Goal: Browse casually

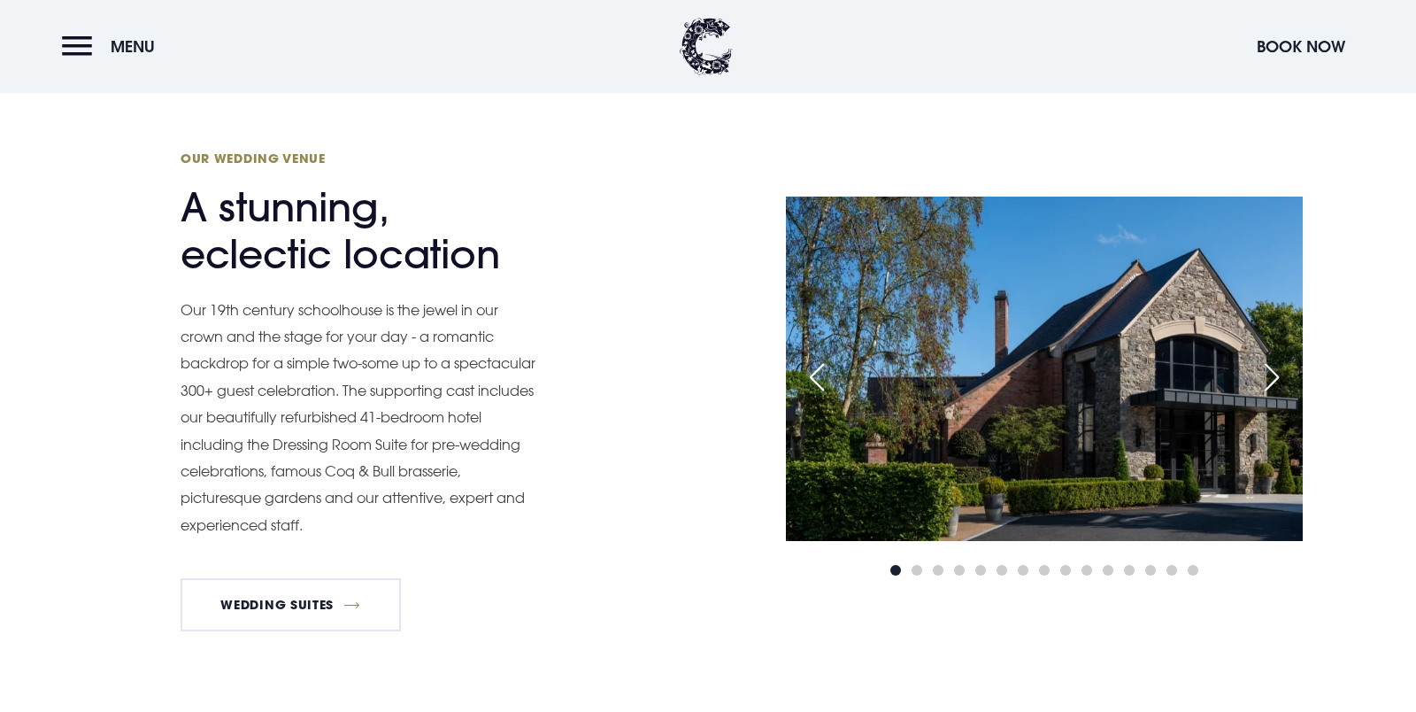
scroll to position [1439, 0]
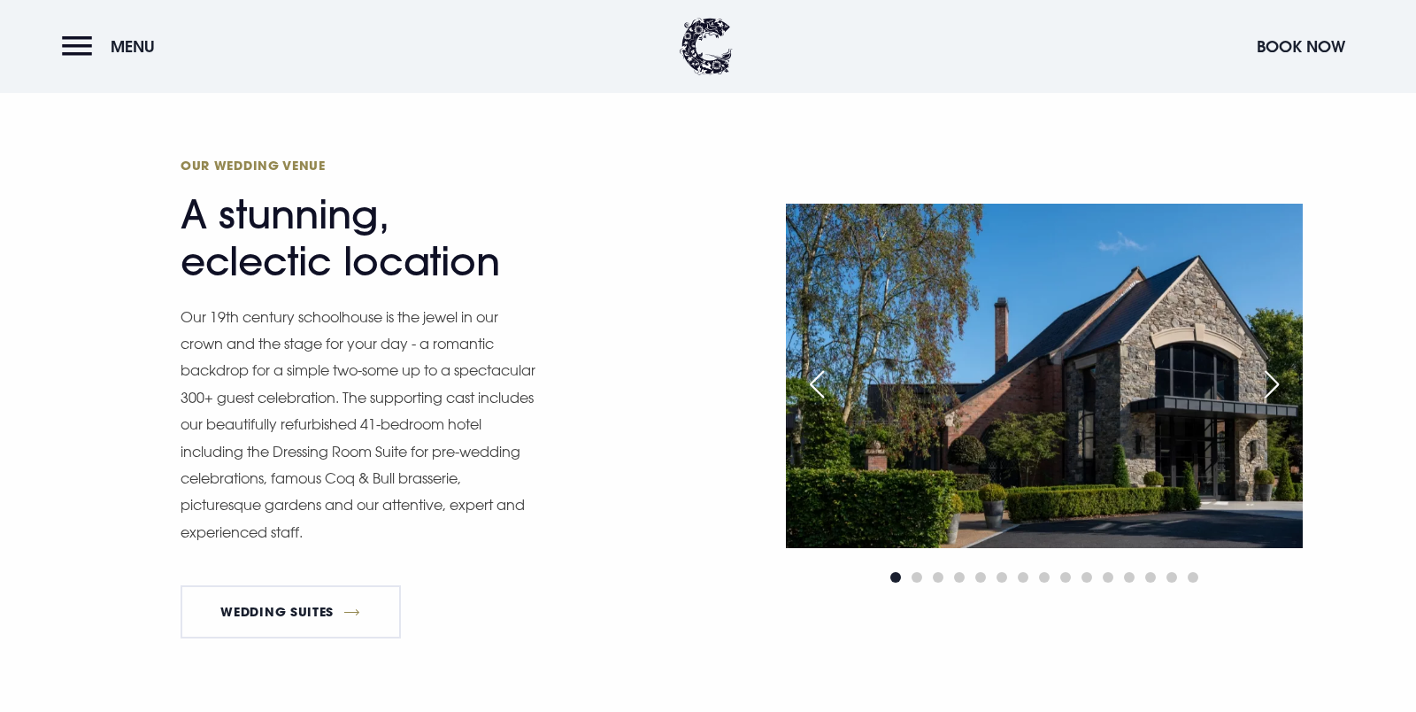
click at [1269, 390] on div "Next slide" at bounding box center [1272, 384] width 44 height 39
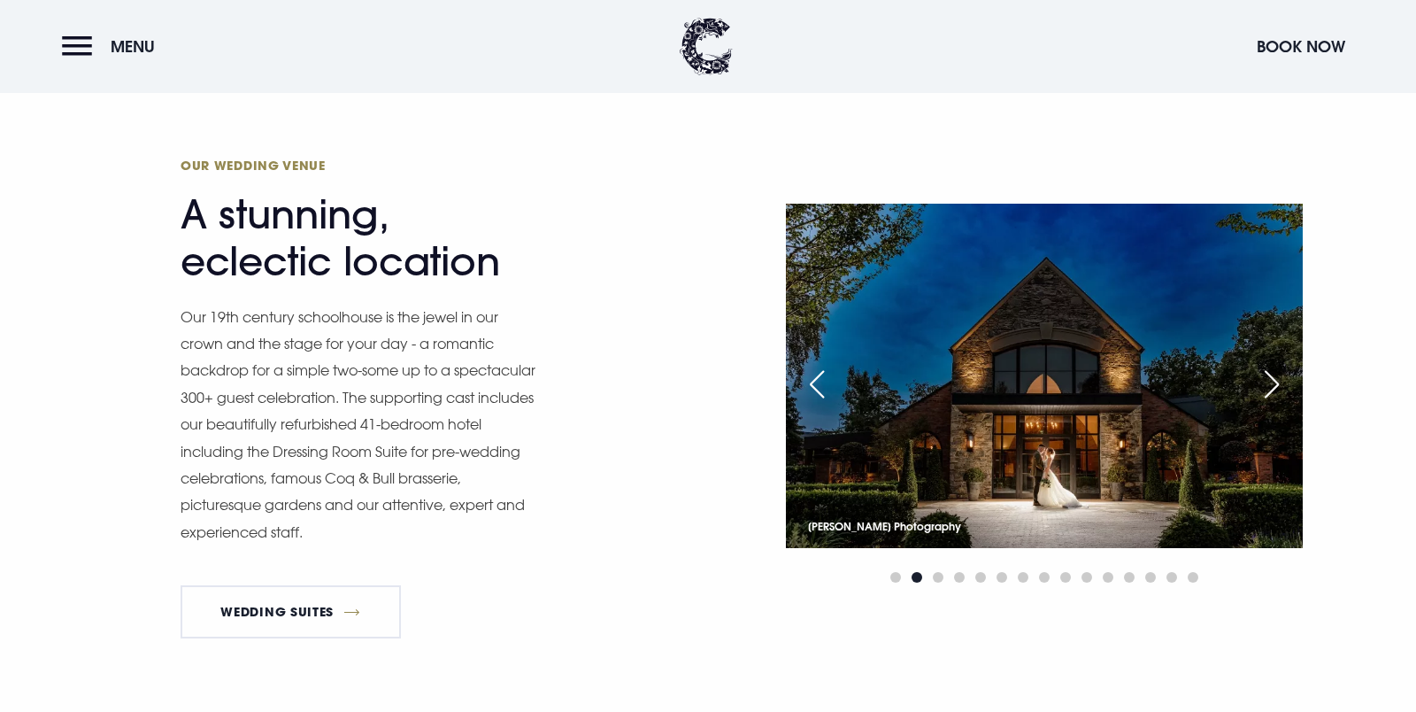
click at [1276, 385] on div "Next slide" at bounding box center [1272, 384] width 44 height 39
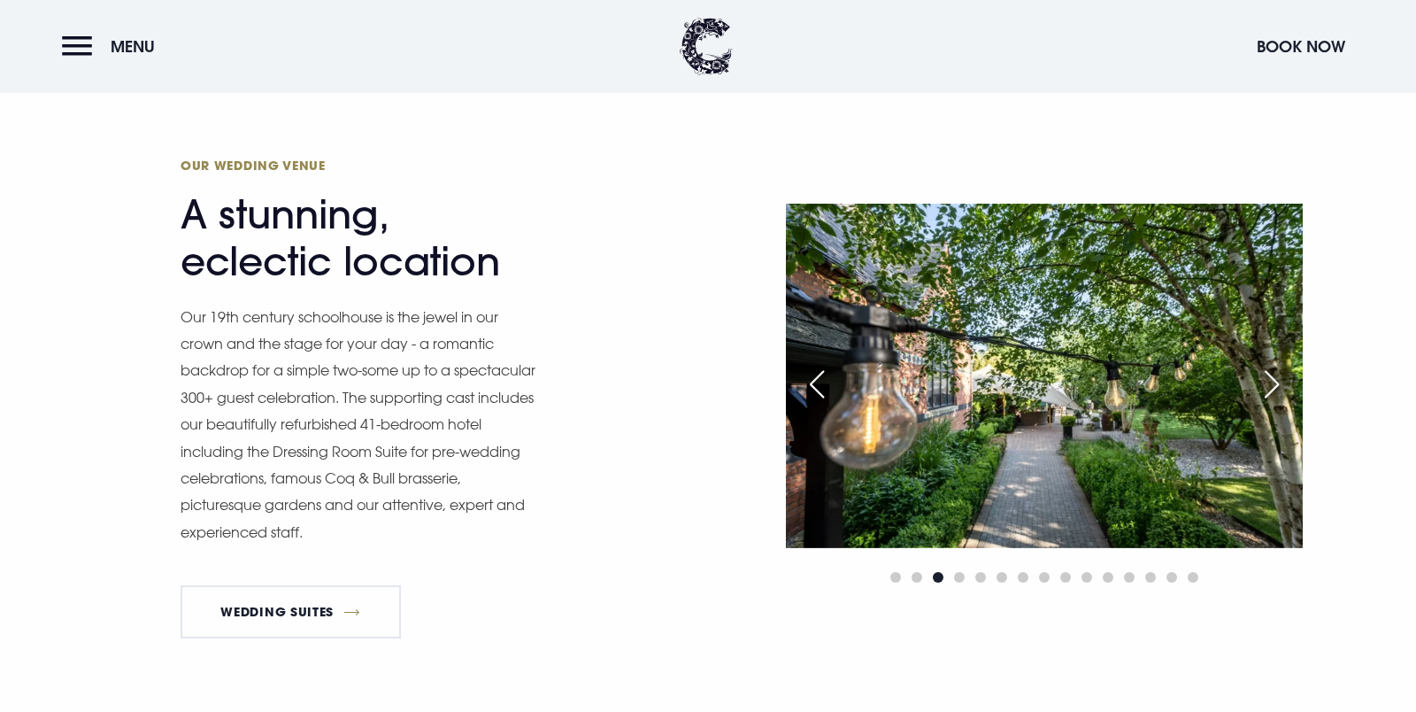
click at [1276, 385] on div "Next slide" at bounding box center [1272, 384] width 44 height 39
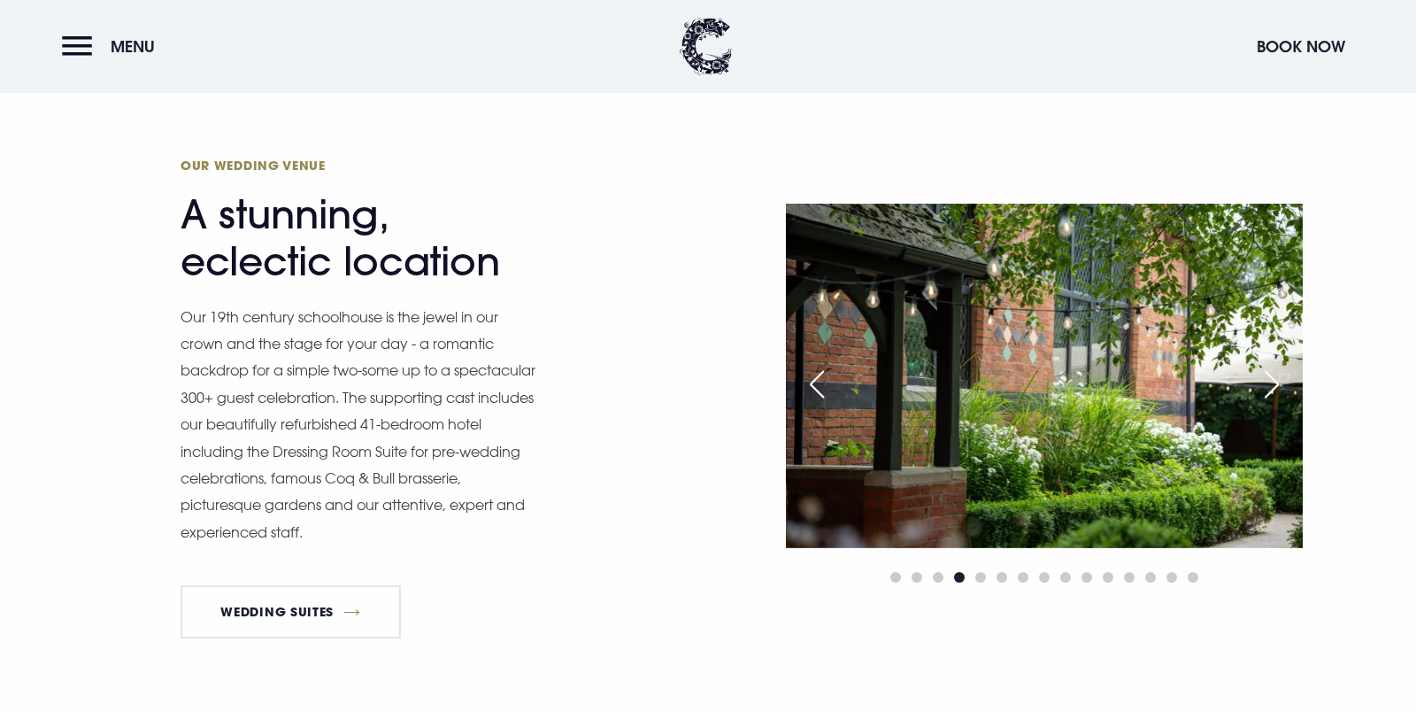
click at [1276, 385] on div "Next slide" at bounding box center [1272, 384] width 44 height 39
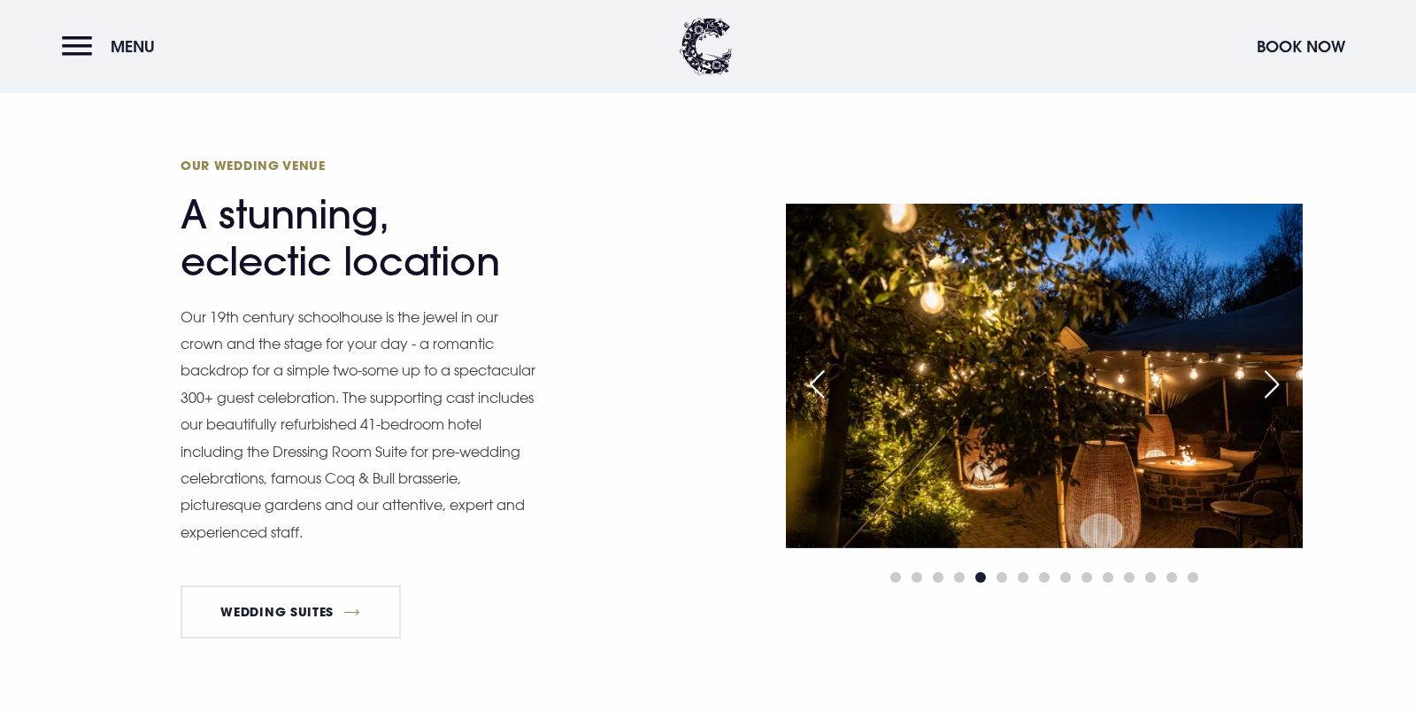
click at [1276, 385] on div "Next slide" at bounding box center [1272, 384] width 44 height 39
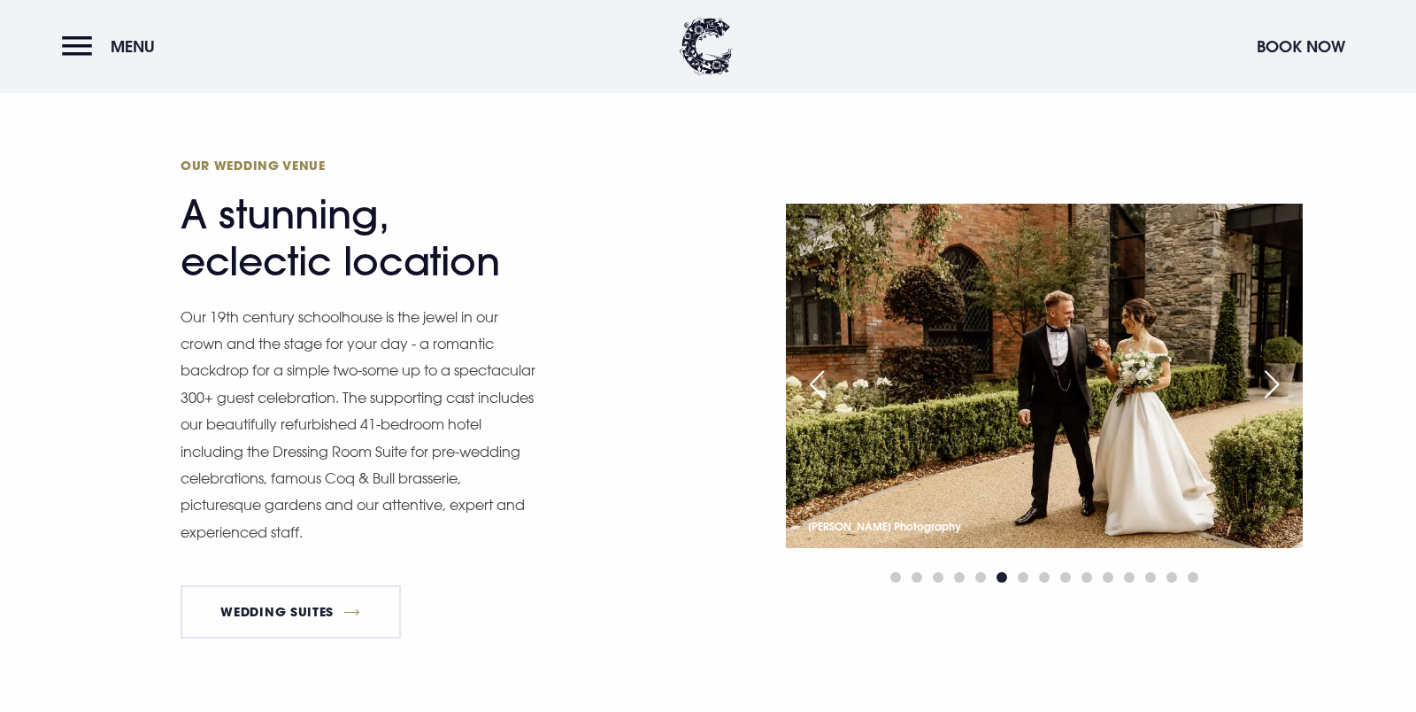
click at [1276, 385] on div "Next slide" at bounding box center [1272, 384] width 44 height 39
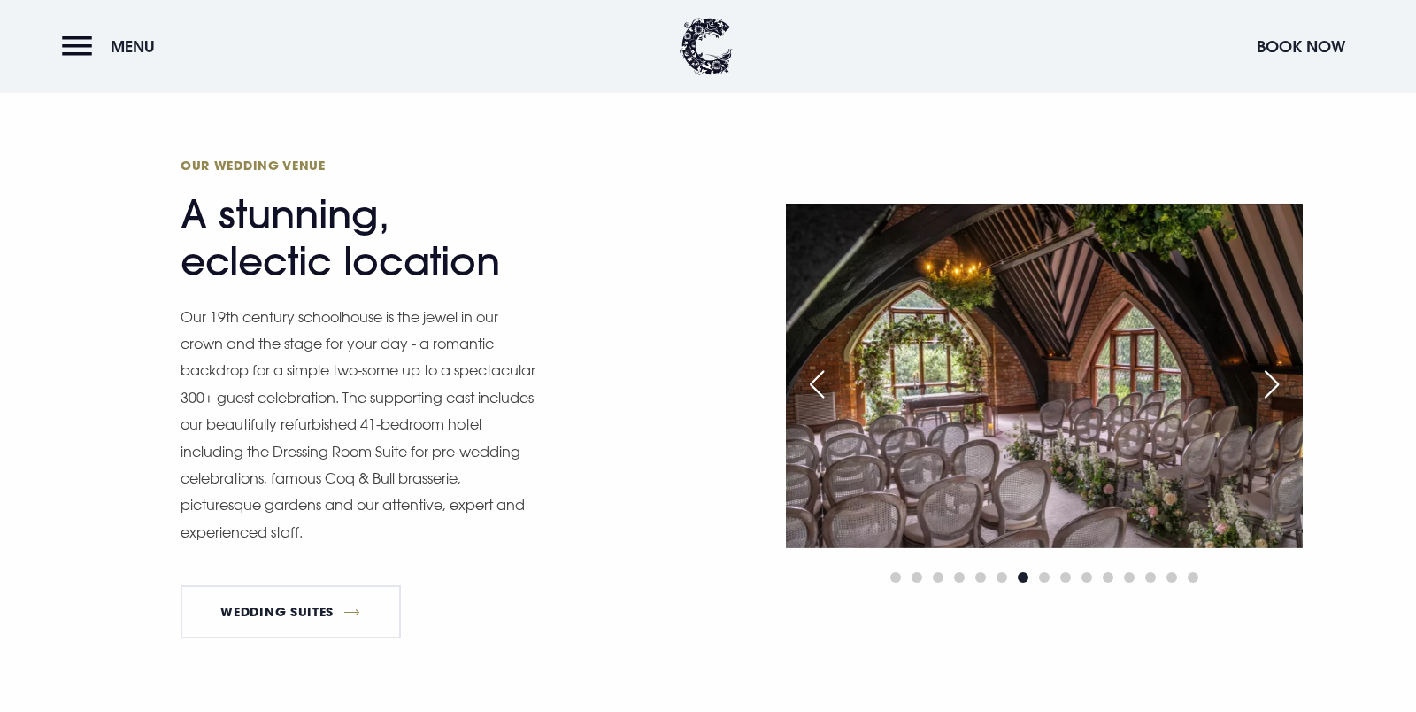
click at [1276, 385] on div "Next slide" at bounding box center [1272, 384] width 44 height 39
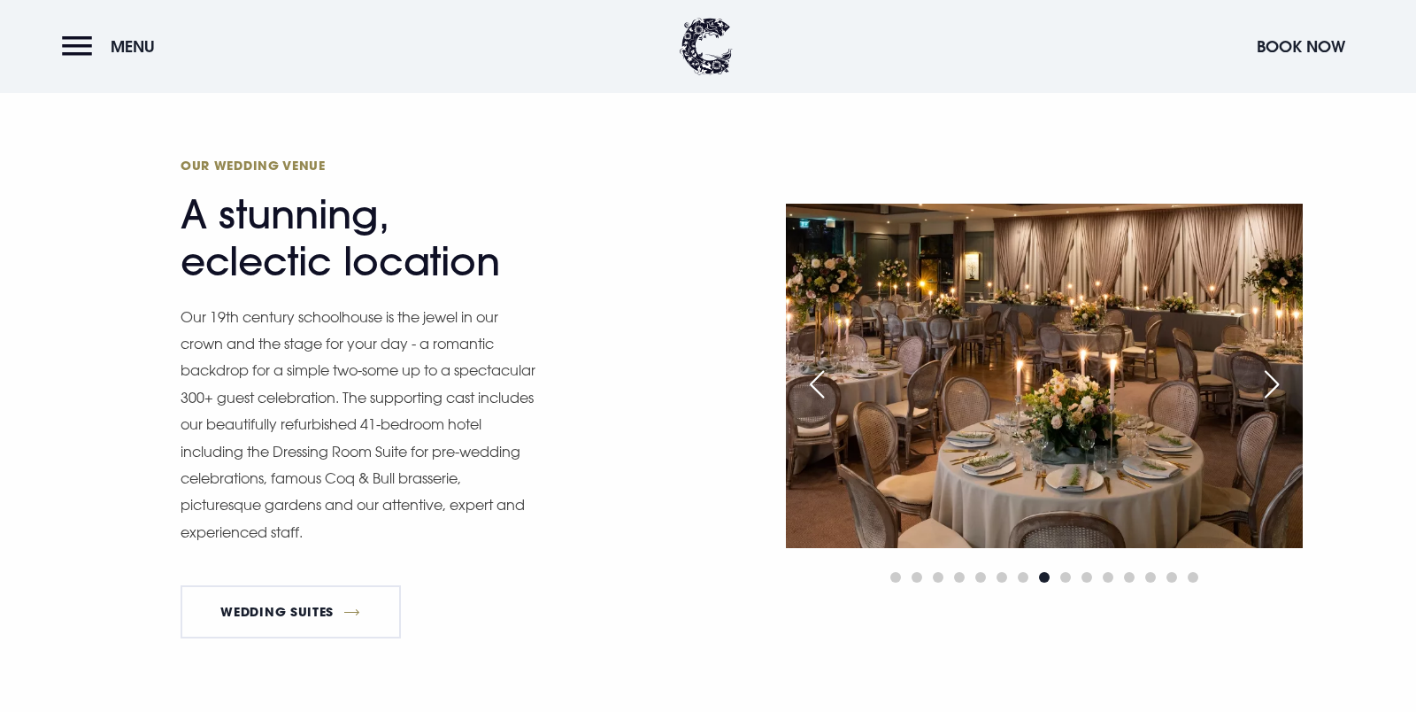
click at [1276, 385] on div "Next slide" at bounding box center [1272, 384] width 44 height 39
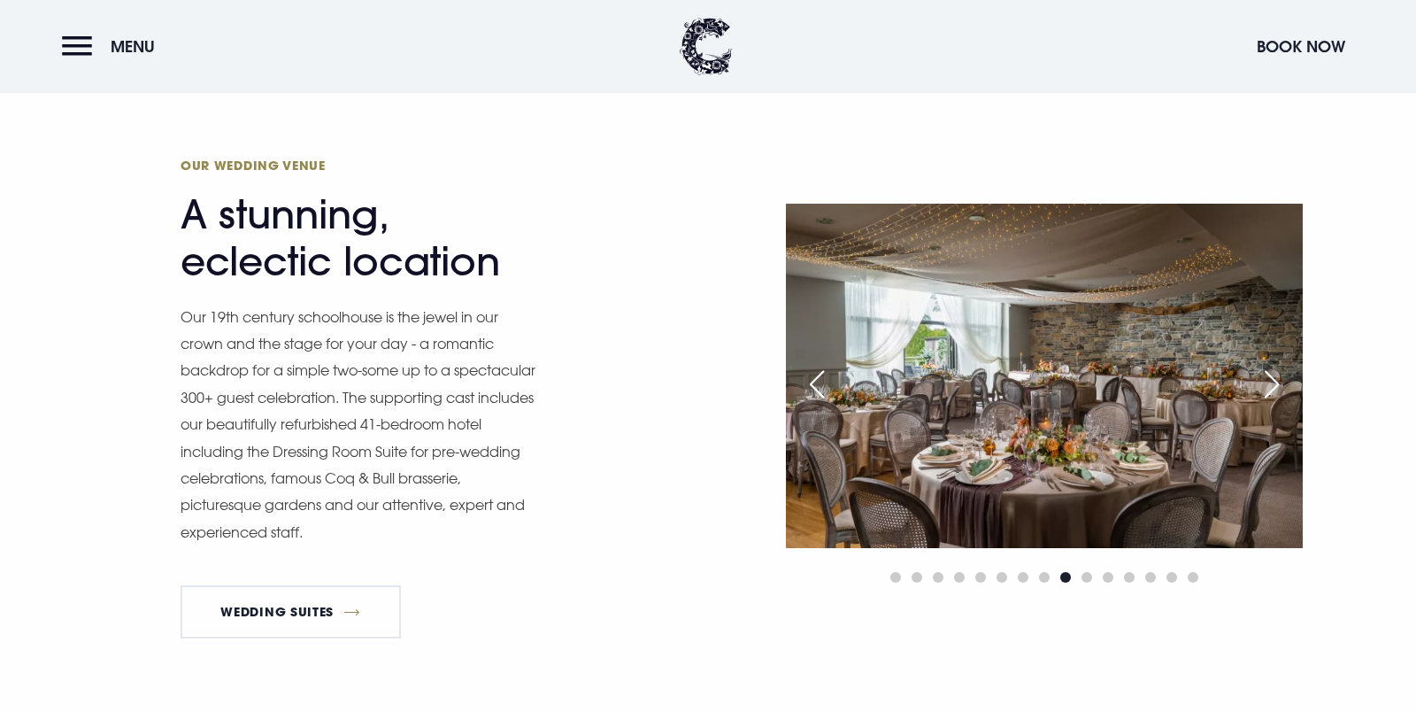
click at [1276, 385] on div "Next slide" at bounding box center [1272, 384] width 44 height 39
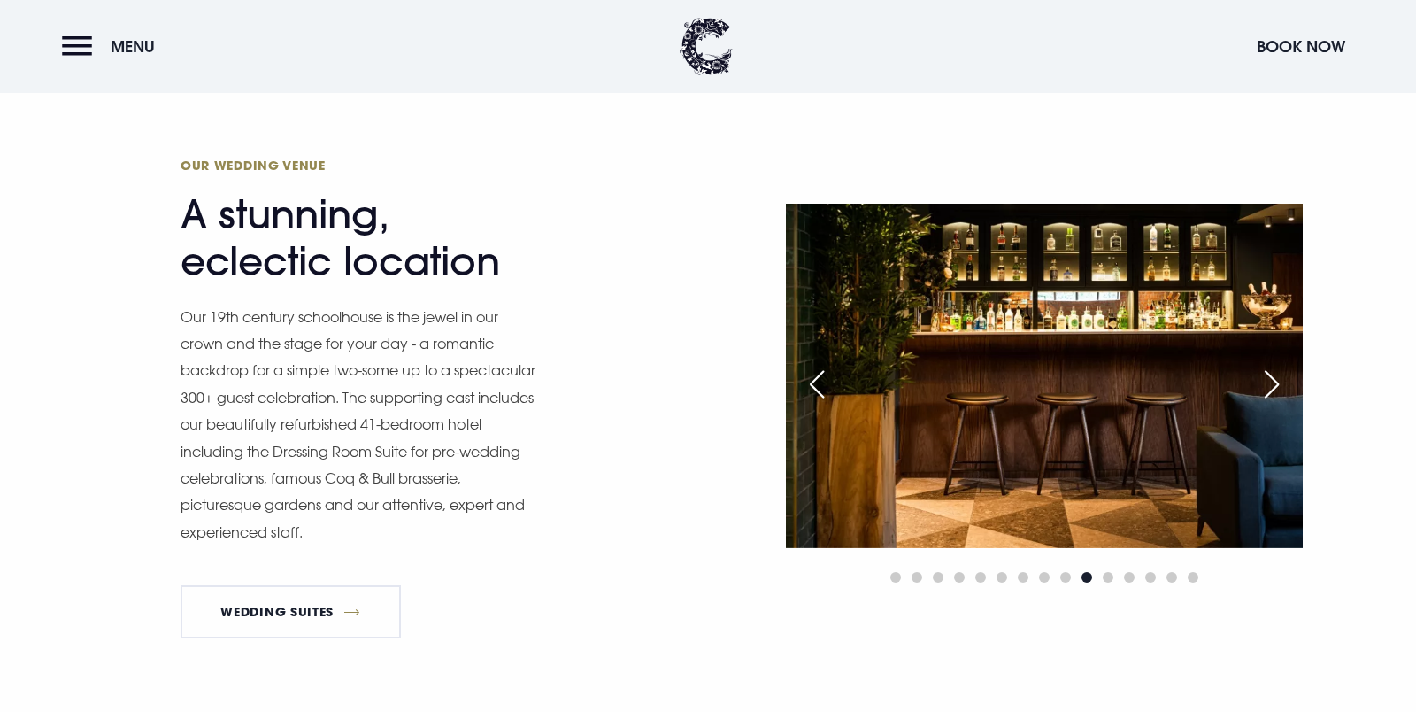
click at [1276, 385] on div "Next slide" at bounding box center [1272, 384] width 44 height 39
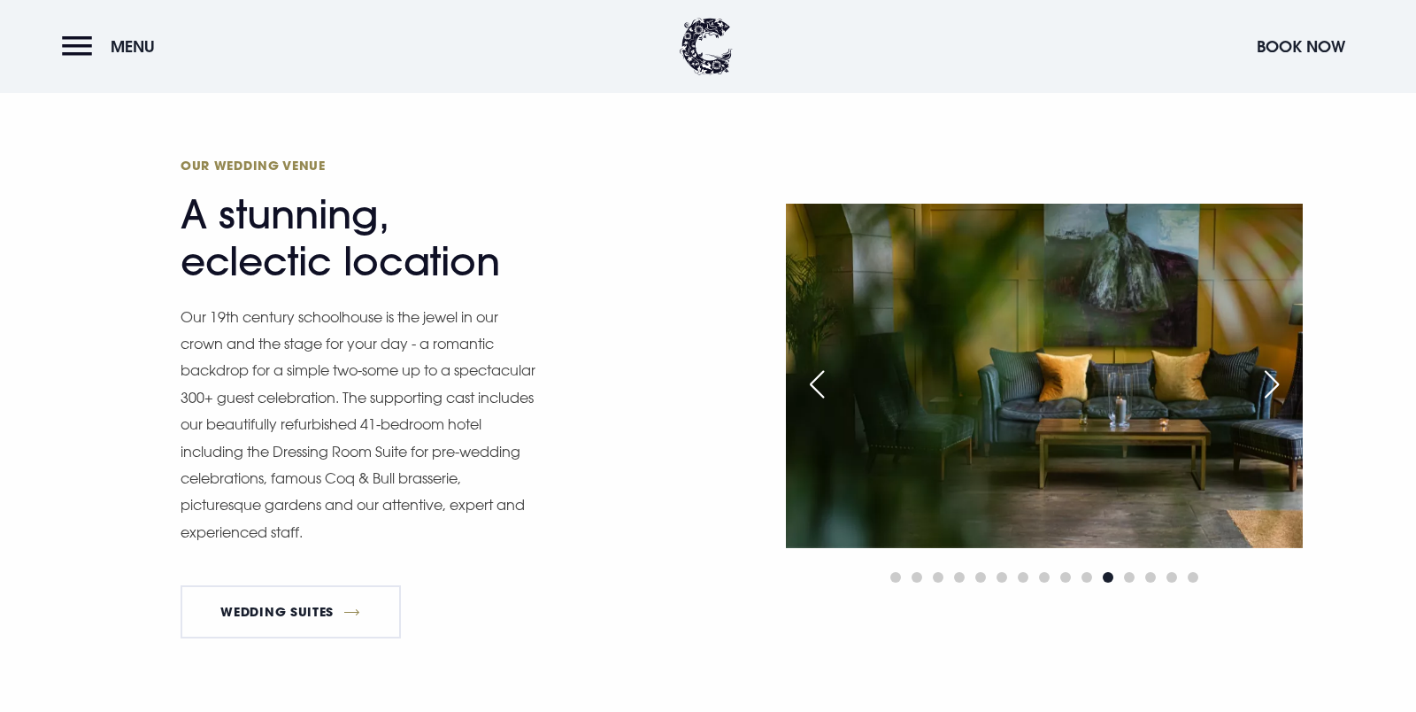
click at [1276, 385] on div "Next slide" at bounding box center [1272, 384] width 44 height 39
